Goal: Information Seeking & Learning: Learn about a topic

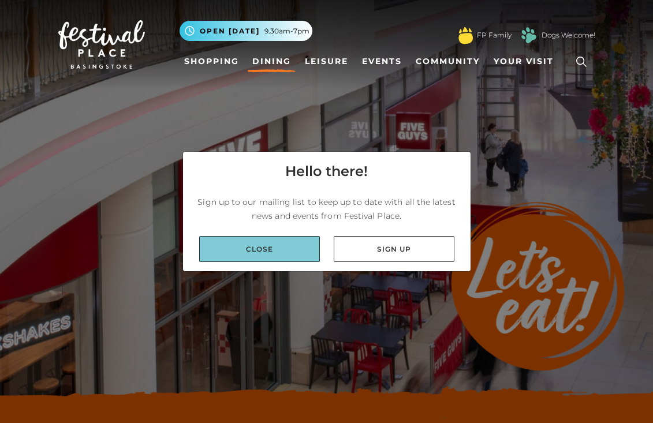
click at [258, 246] on link "Close" at bounding box center [259, 249] width 121 height 26
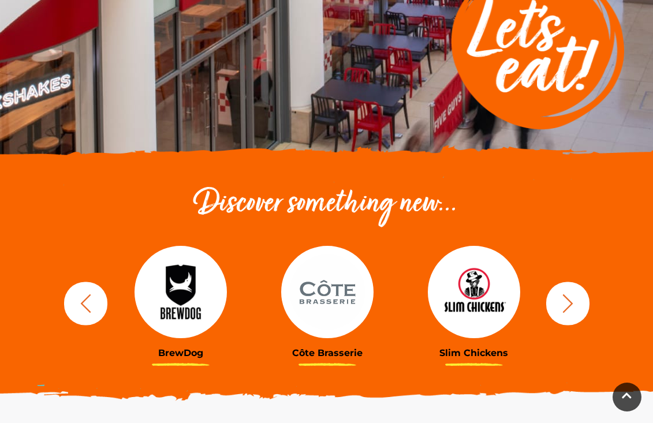
scroll to position [239, 0]
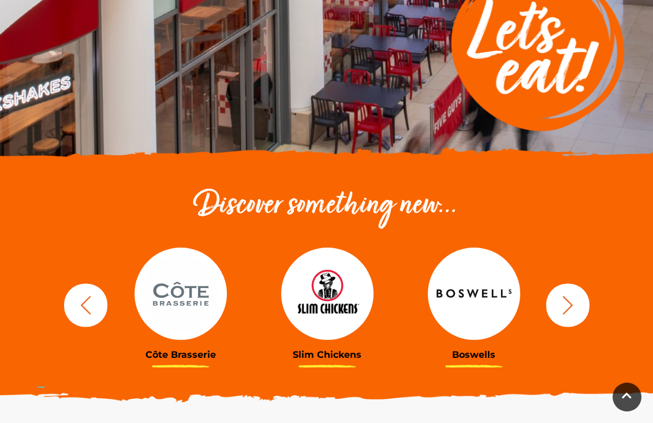
click at [177, 289] on img at bounding box center [180, 294] width 92 height 92
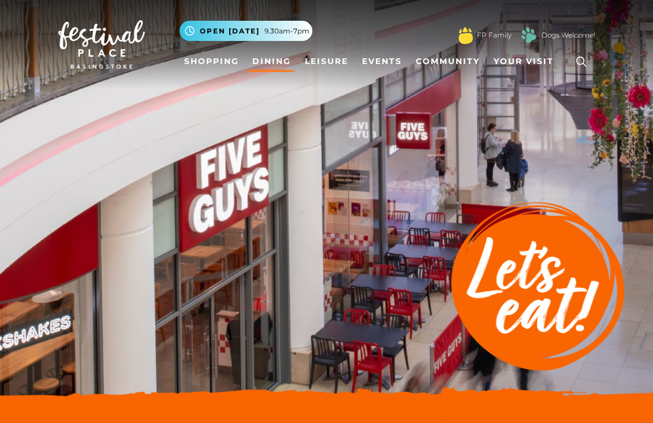
scroll to position [0, 0]
click at [303, 227] on img at bounding box center [326, 202] width 653 height 404
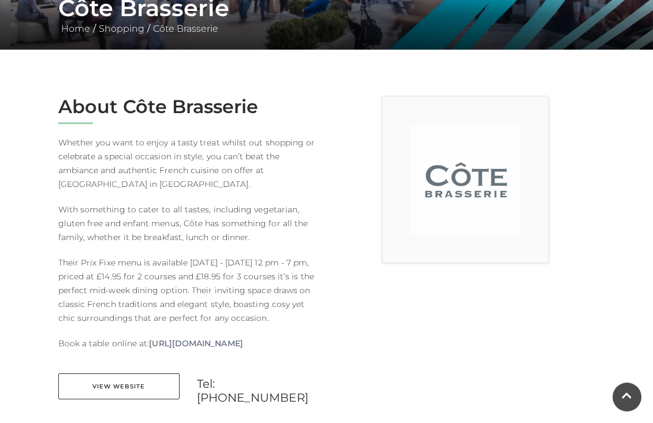
scroll to position [183, 0]
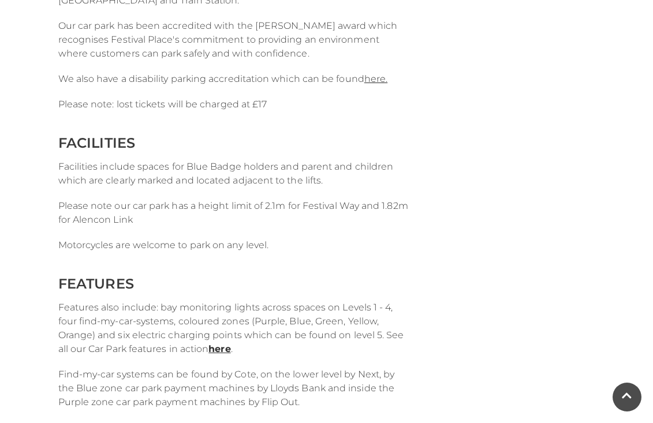
scroll to position [890, 0]
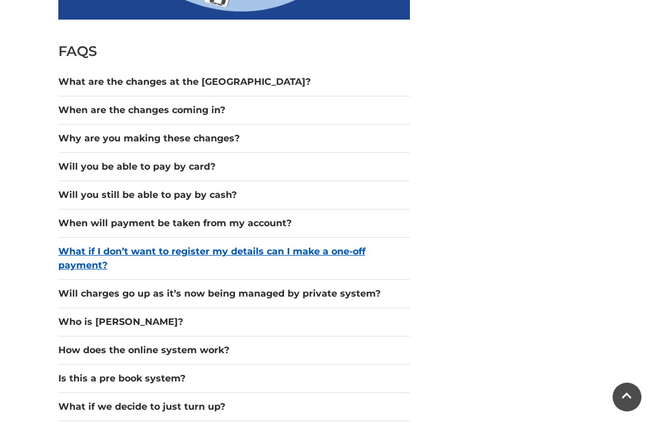
click at [332, 251] on button "What if I don’t want to register my details can I make a one-off payment?" at bounding box center [234, 259] width 352 height 28
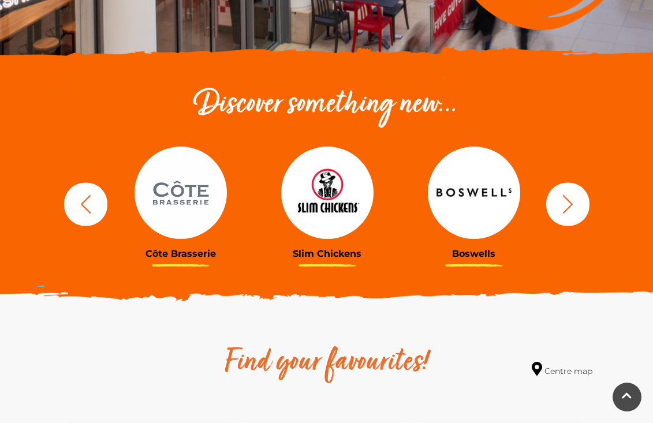
scroll to position [341, 0]
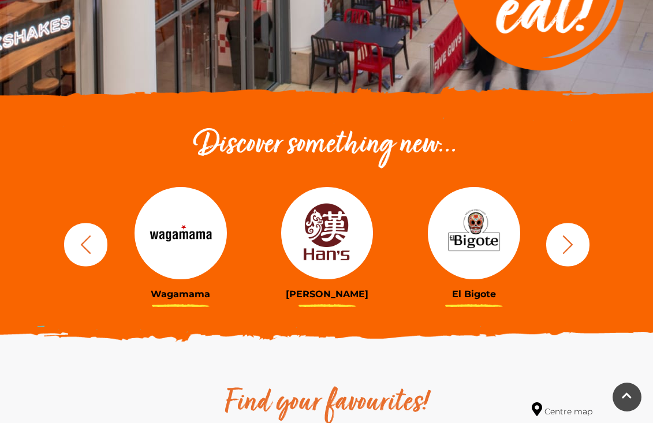
scroll to position [301, 0]
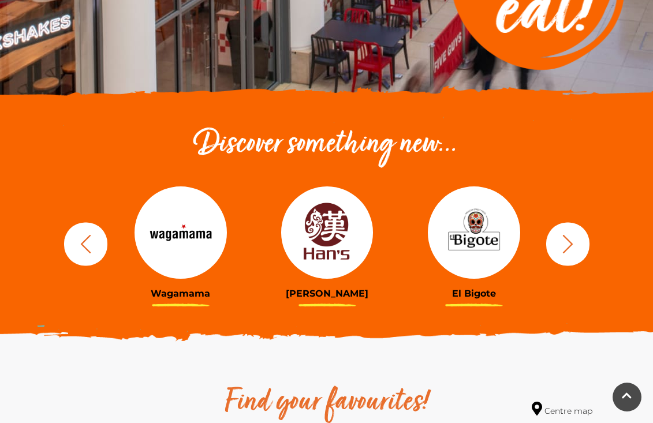
click at [81, 243] on icon "button" at bounding box center [85, 243] width 10 height 18
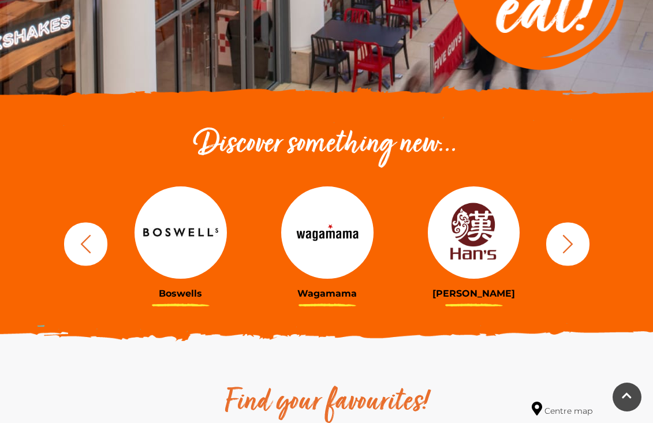
click at [81, 243] on icon "button" at bounding box center [85, 243] width 10 height 18
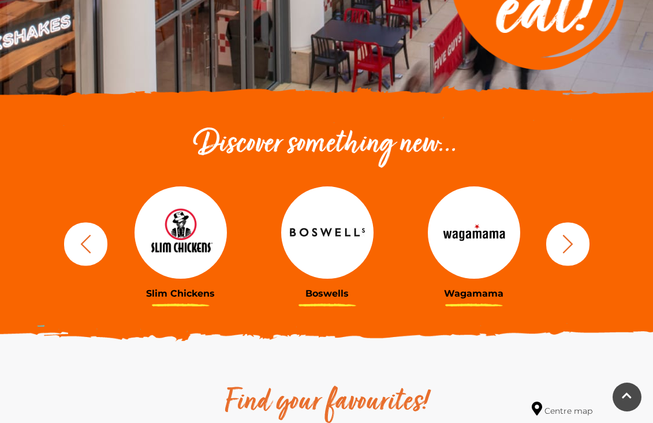
click at [81, 243] on icon "button" at bounding box center [85, 243] width 10 height 18
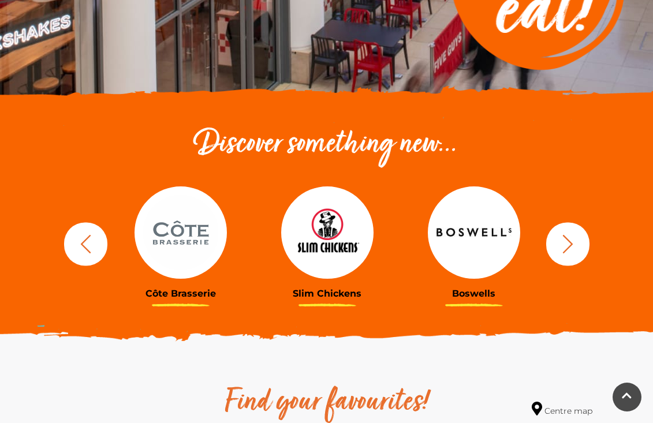
click at [177, 230] on img at bounding box center [180, 232] width 92 height 92
